Goal: Information Seeking & Learning: Learn about a topic

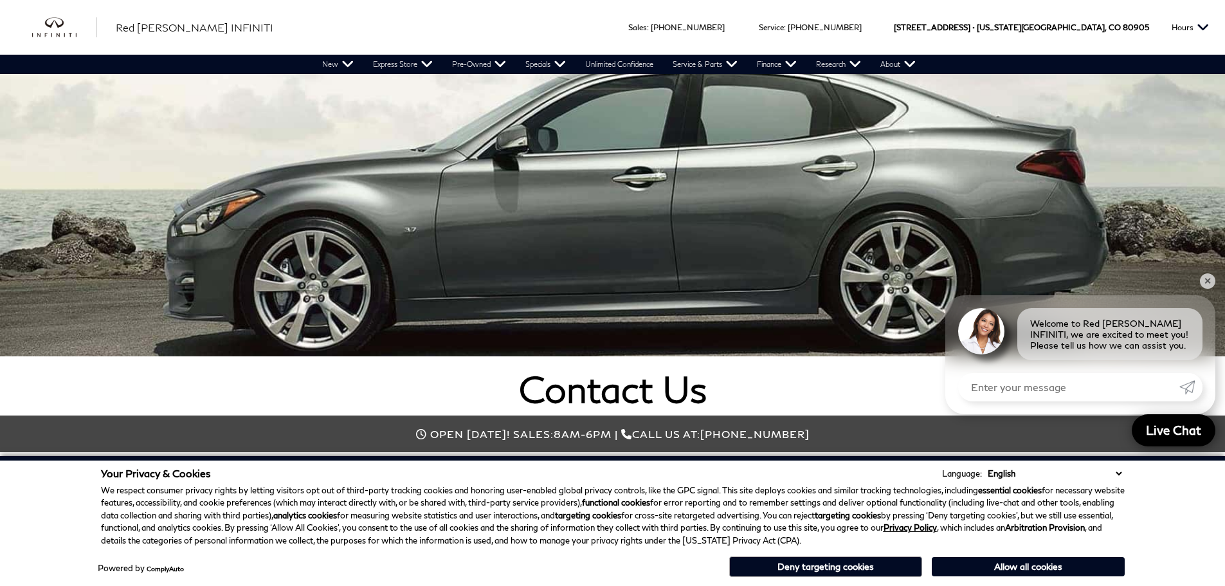
scroll to position [48, 0]
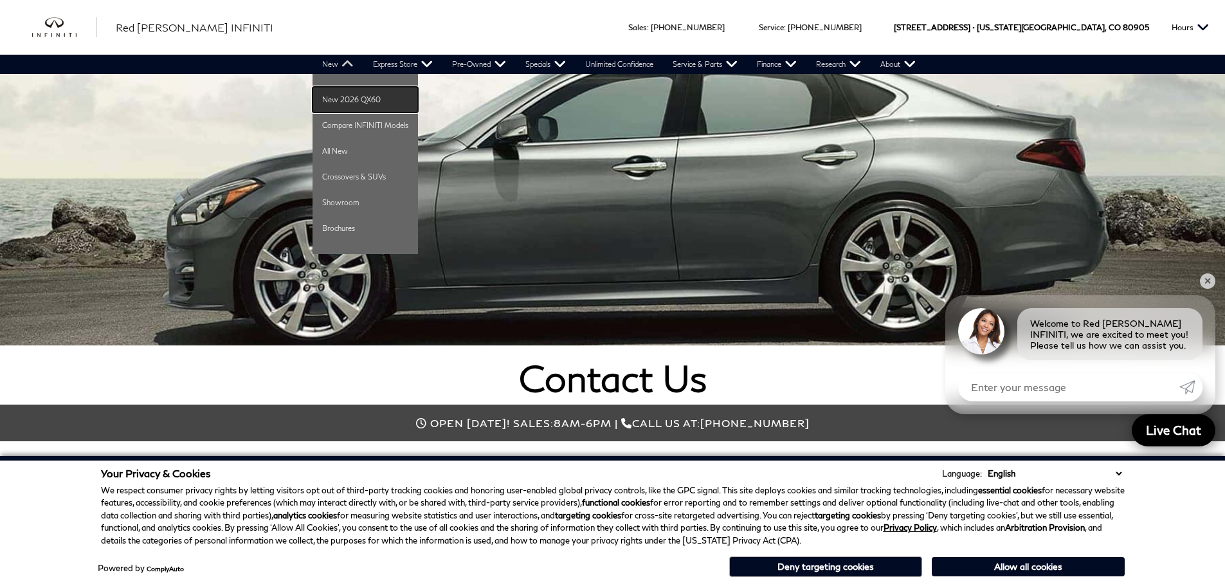
click at [336, 100] on link "New 2026 QX60" at bounding box center [365, 100] width 105 height 26
click at [367, 98] on link "New 2026 QX60" at bounding box center [365, 100] width 105 height 26
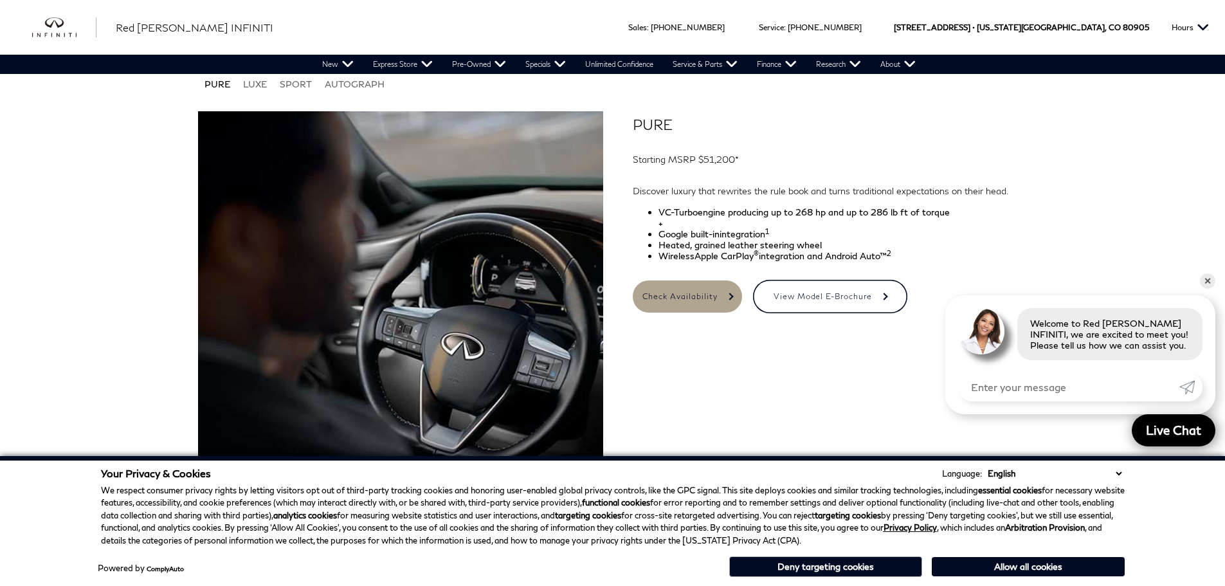
scroll to position [1169, 0]
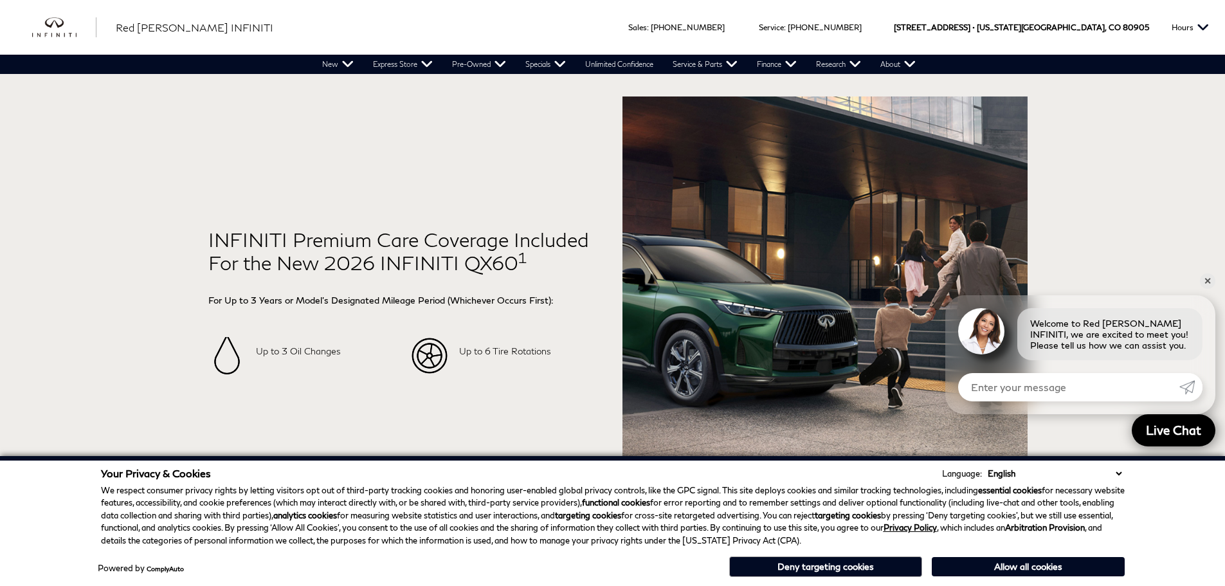
drag, startPoint x: 1227, startPoint y: 45, endPoint x: 1194, endPoint y: 88, distance: 54.6
